Goal: Contribute content

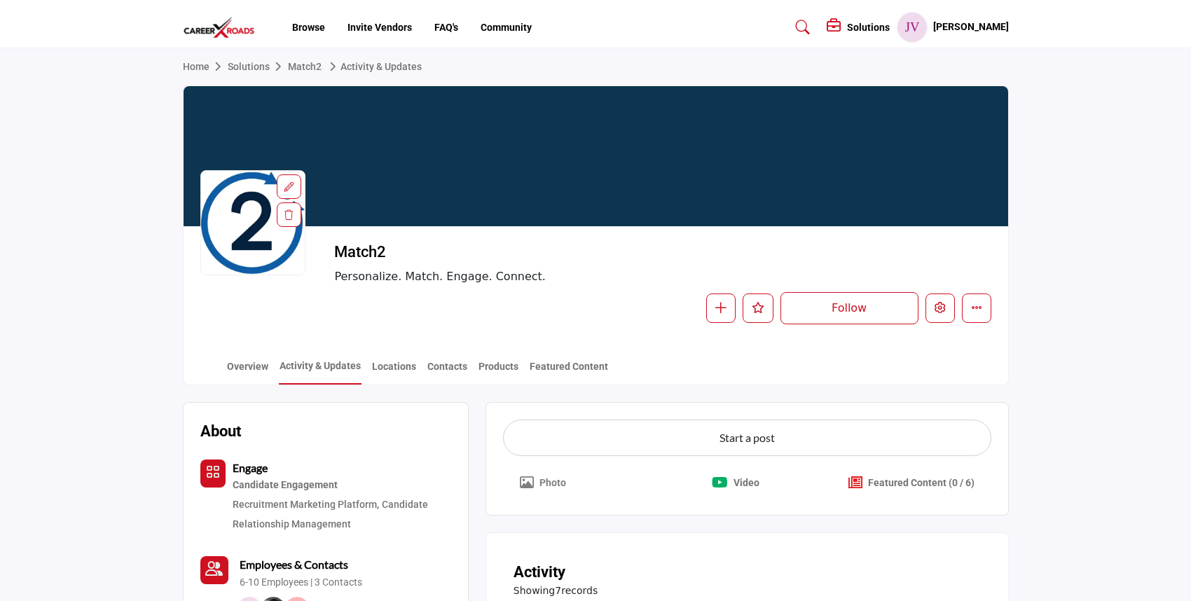
scroll to position [64, 0]
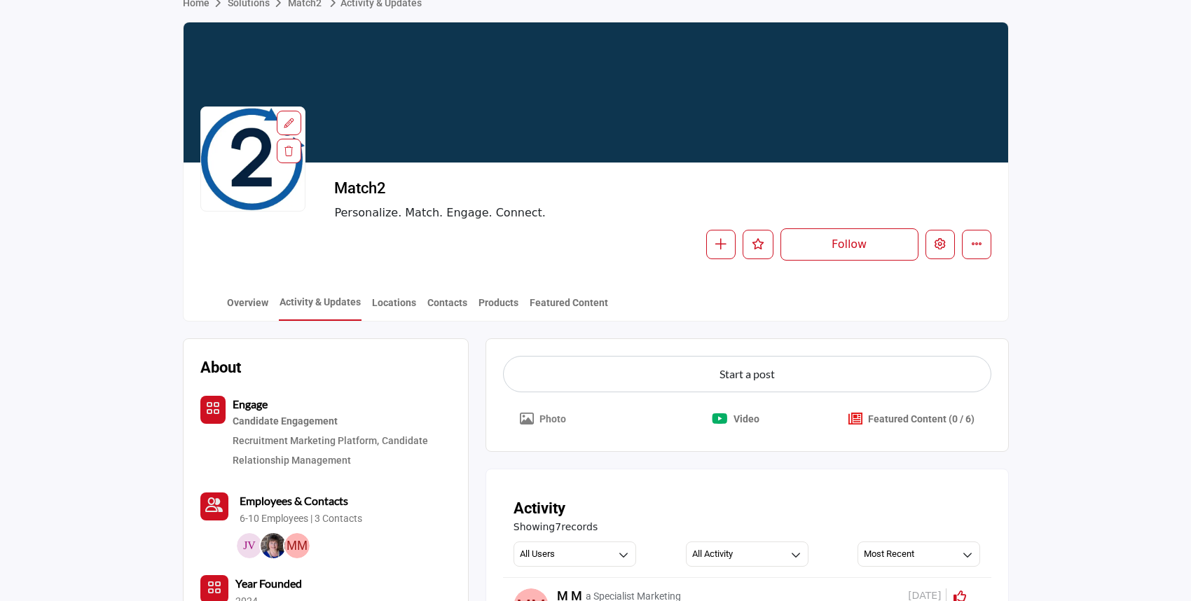
click at [545, 415] on p "Photo" at bounding box center [552, 419] width 27 height 15
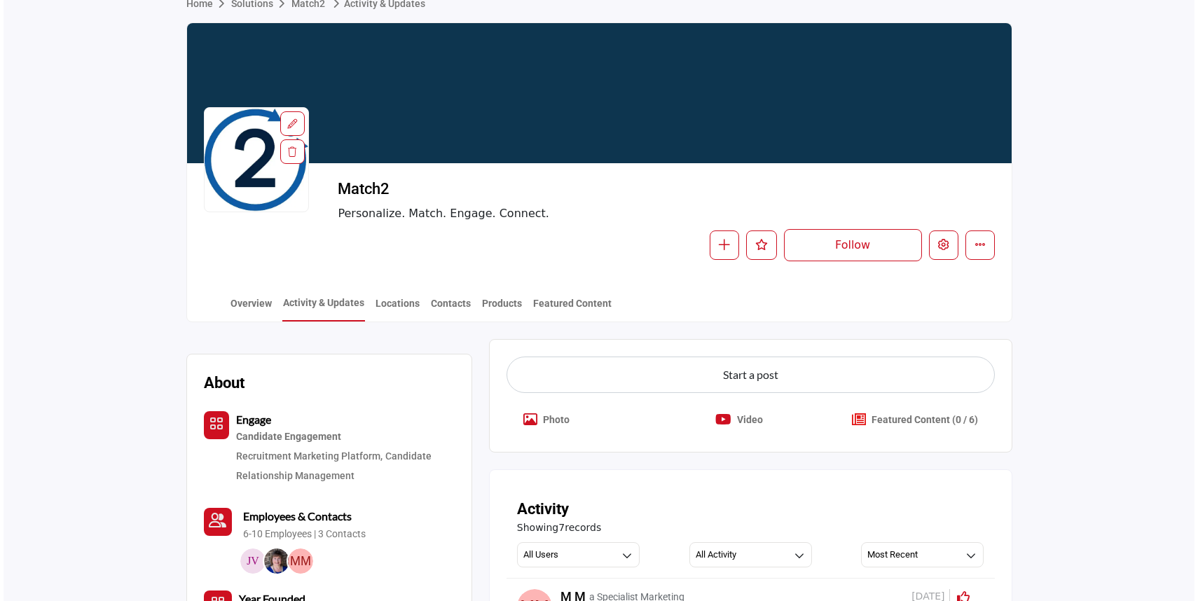
scroll to position [64, 0]
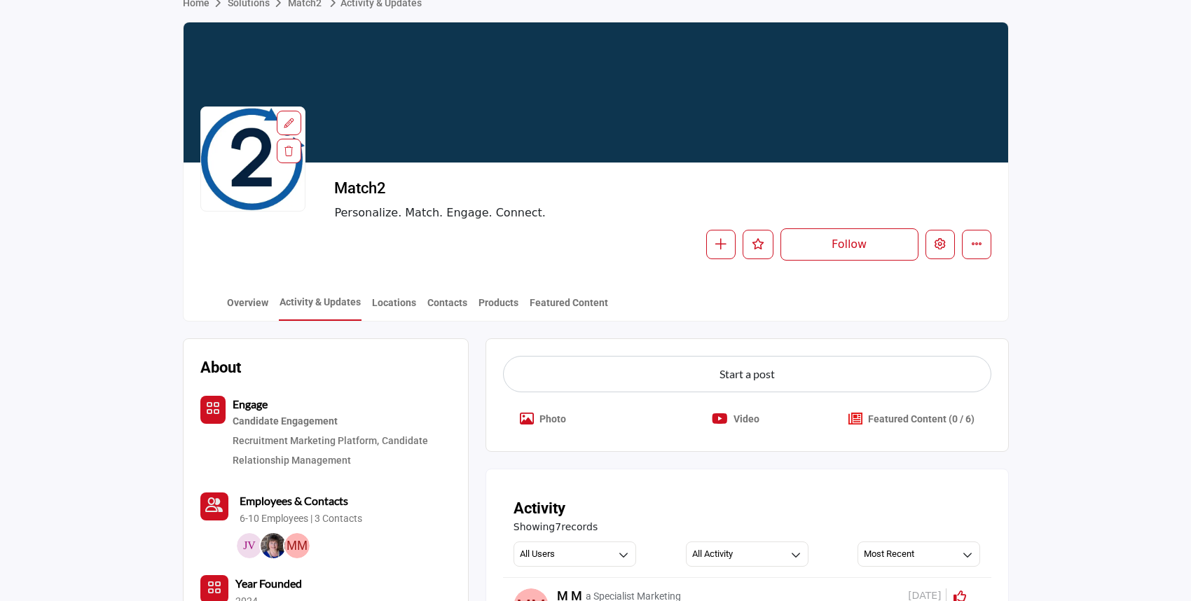
click at [539, 420] on p "Photo" at bounding box center [552, 419] width 27 height 15
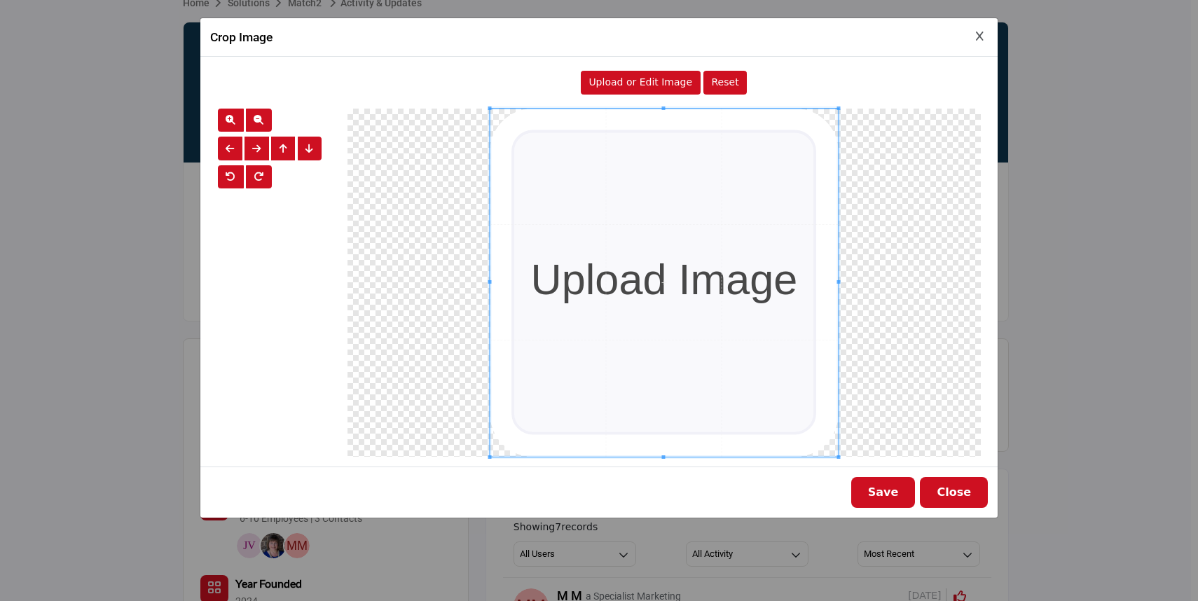
click at [629, 87] on span "Upload or Edit Image" at bounding box center [640, 81] width 104 height 11
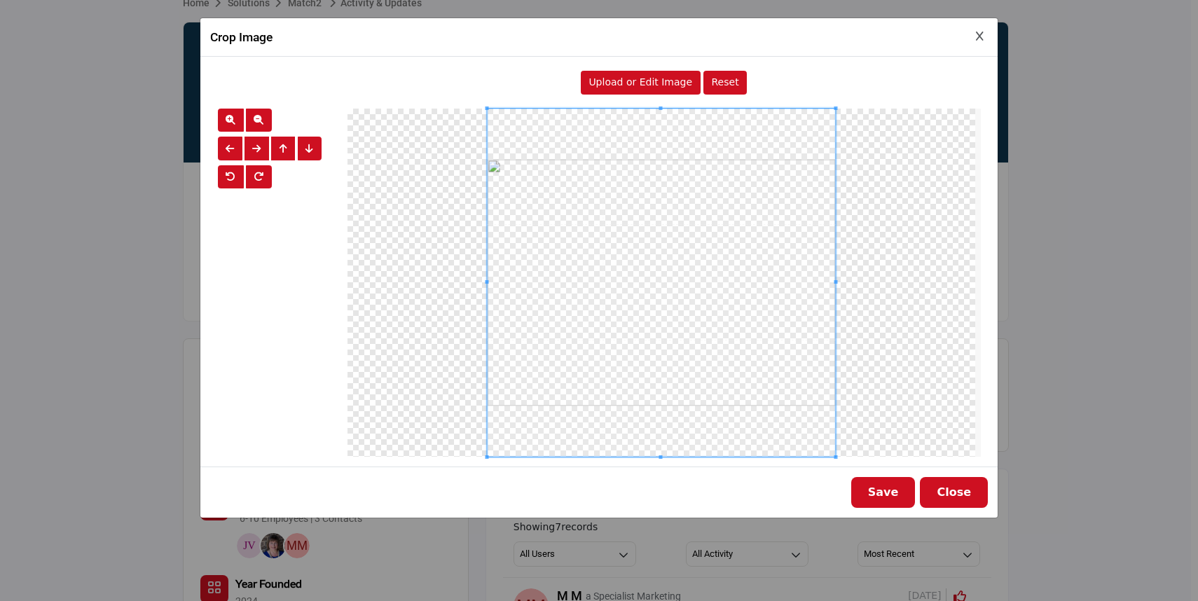
click at [935, 170] on div at bounding box center [661, 283] width 628 height 348
click at [403, 160] on div at bounding box center [661, 283] width 628 height 348
click at [455, 146] on div at bounding box center [661, 283] width 628 height 348
click at [892, 488] on button "Save" at bounding box center [883, 492] width 64 height 31
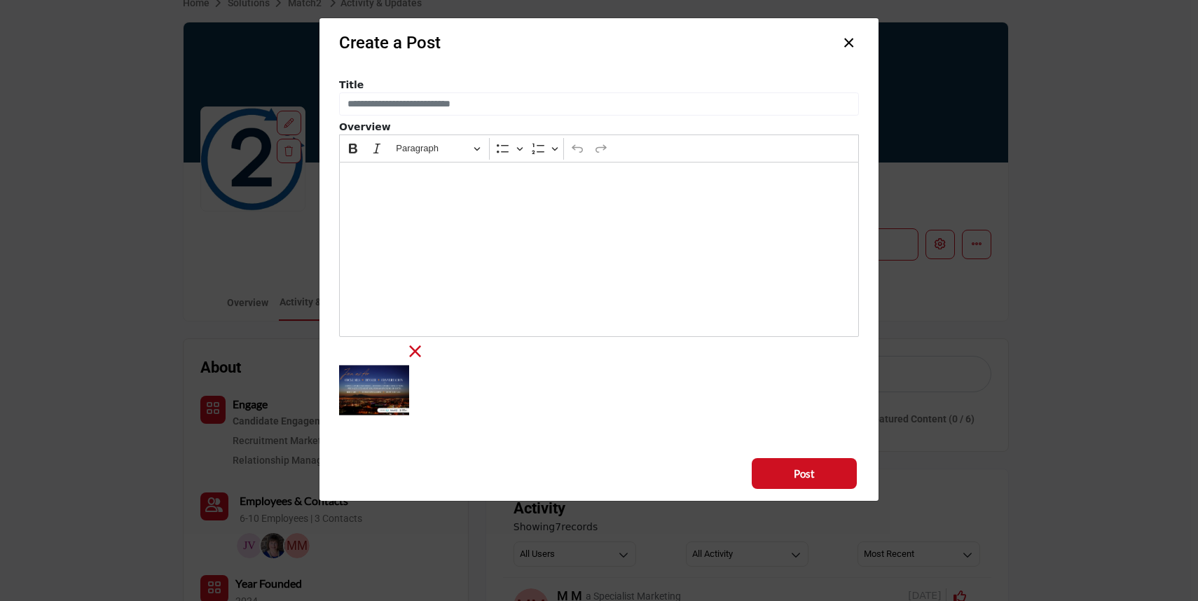
click at [415, 193] on div "Editor editing area: main" at bounding box center [599, 249] width 520 height 175
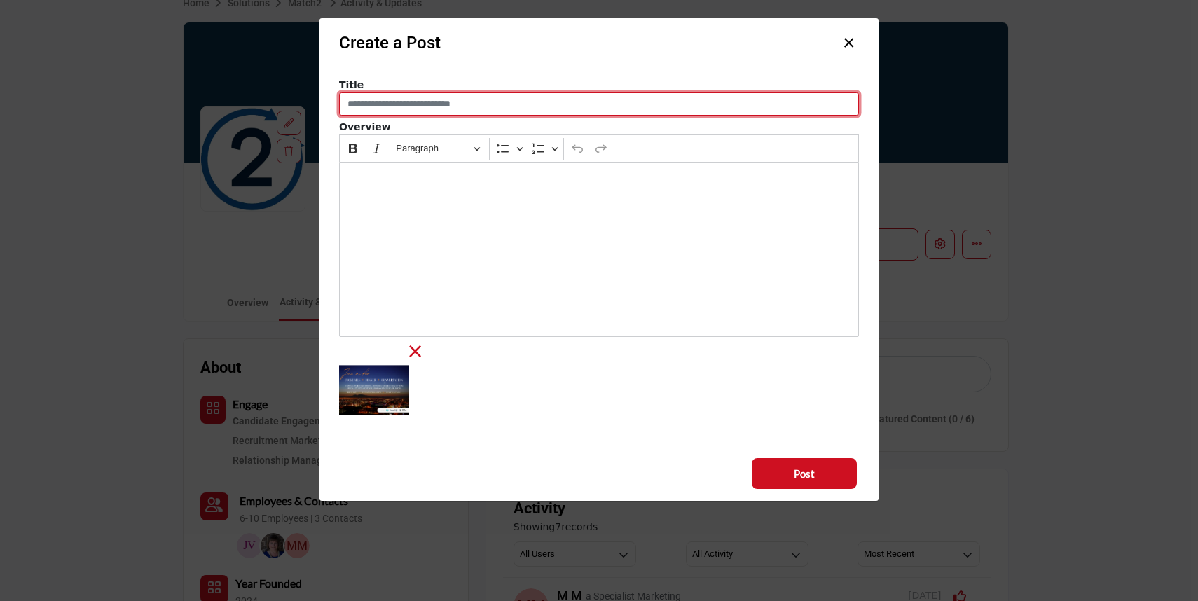
click at [398, 103] on input "Enter a compelling post title" at bounding box center [599, 104] width 520 height 24
drag, startPoint x: 505, startPoint y: 104, endPoint x: 341, endPoint y: 108, distance: 164.0
click at [341, 108] on input "**********" at bounding box center [599, 104] width 520 height 24
drag, startPoint x: 544, startPoint y: 105, endPoint x: 346, endPoint y: 106, distance: 198.2
click at [346, 106] on input "**********" at bounding box center [599, 104] width 520 height 24
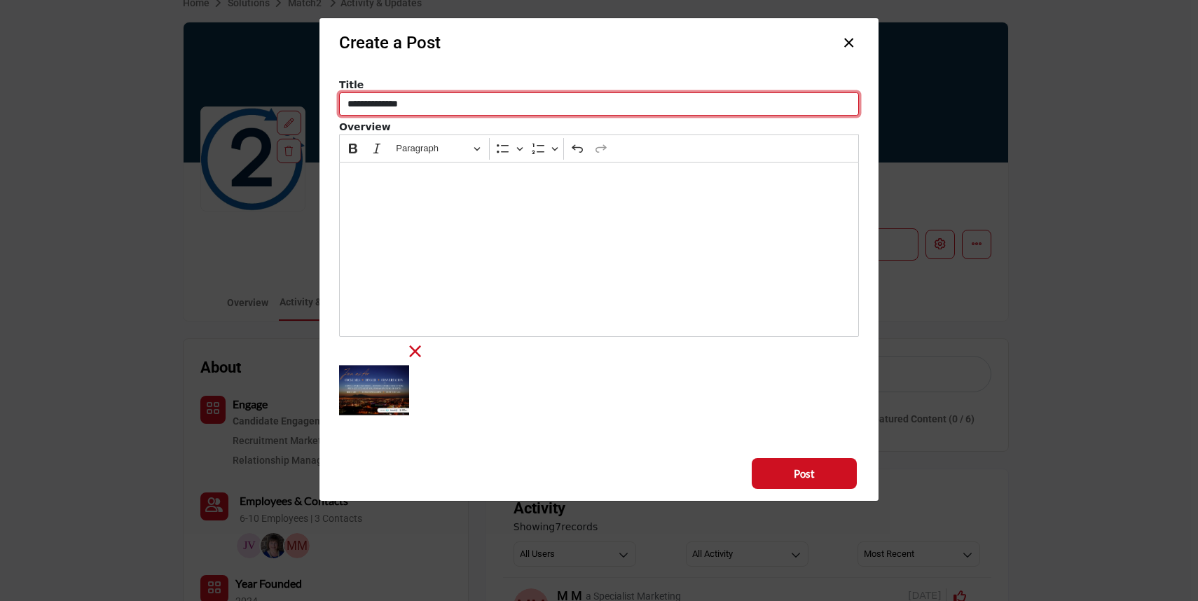
type input "**********"
